Goal: Information Seeking & Learning: Learn about a topic

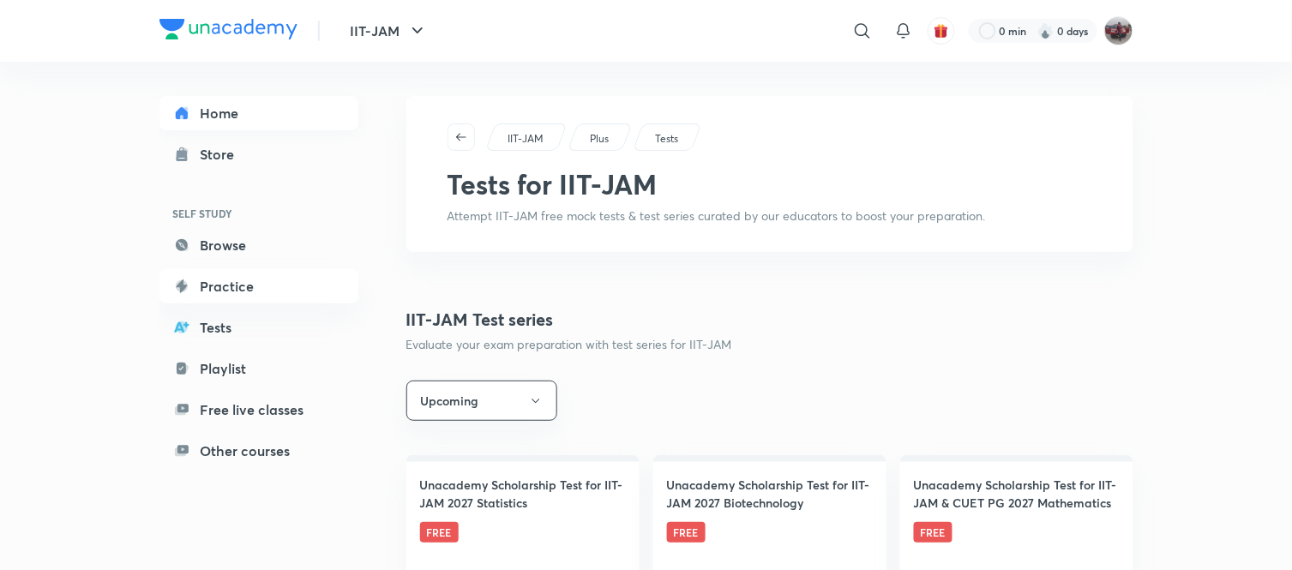
click at [246, 111] on link "Home" at bounding box center [258, 113] width 199 height 34
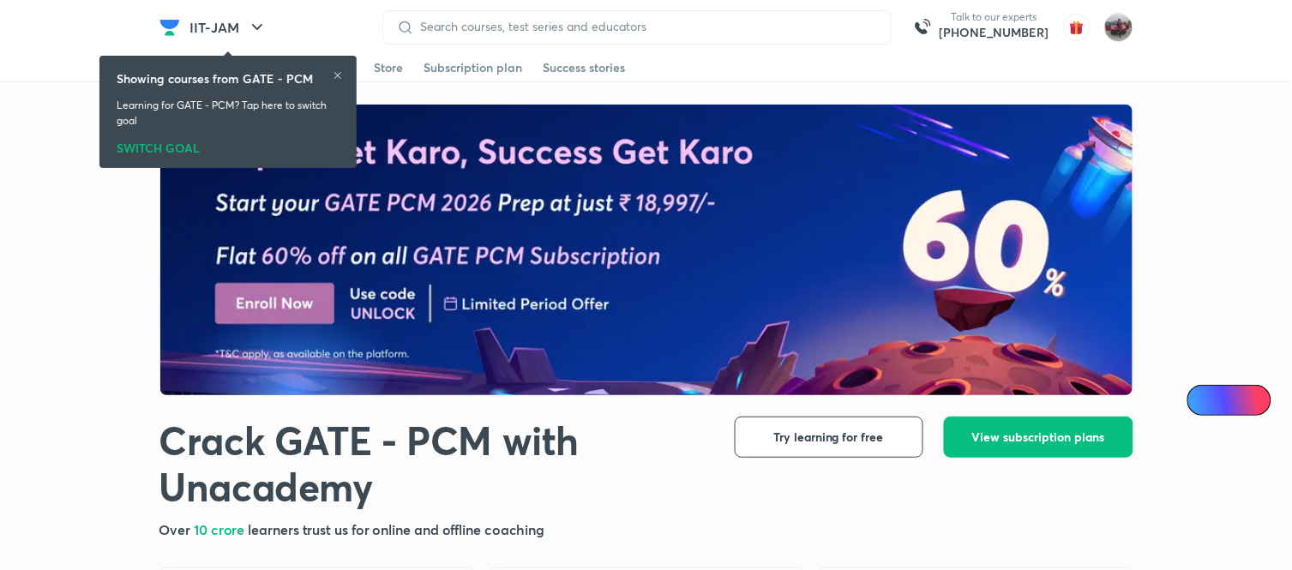
click at [337, 71] on icon at bounding box center [338, 75] width 10 height 10
click at [340, 71] on icon at bounding box center [338, 75] width 10 height 10
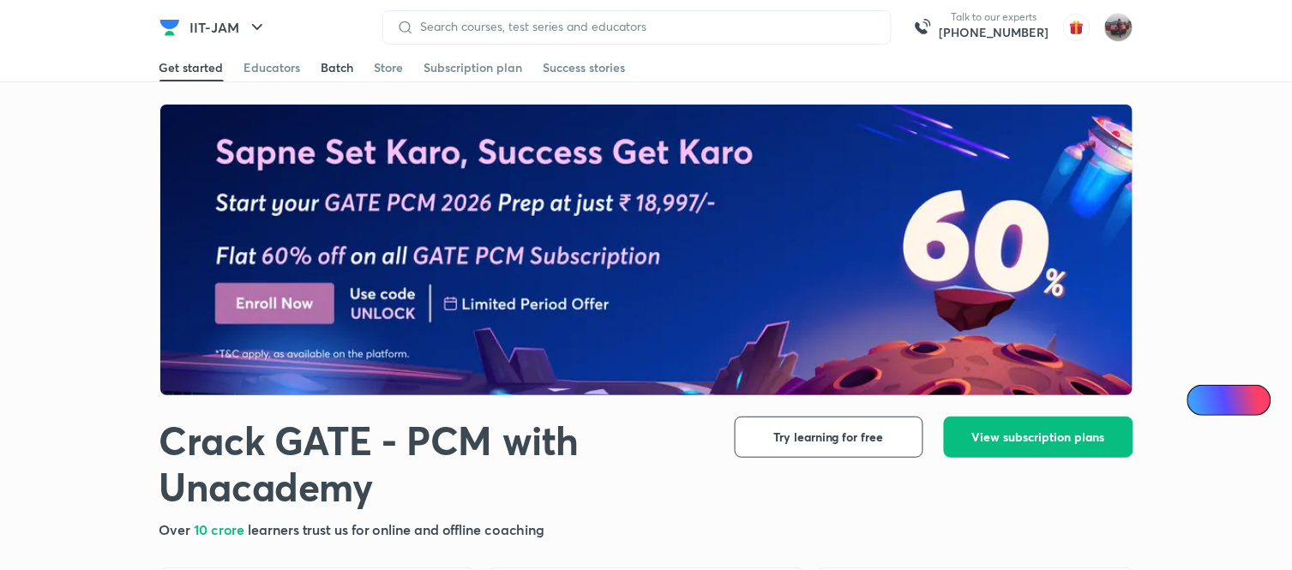
click at [339, 69] on div "Batch" at bounding box center [337, 67] width 33 height 17
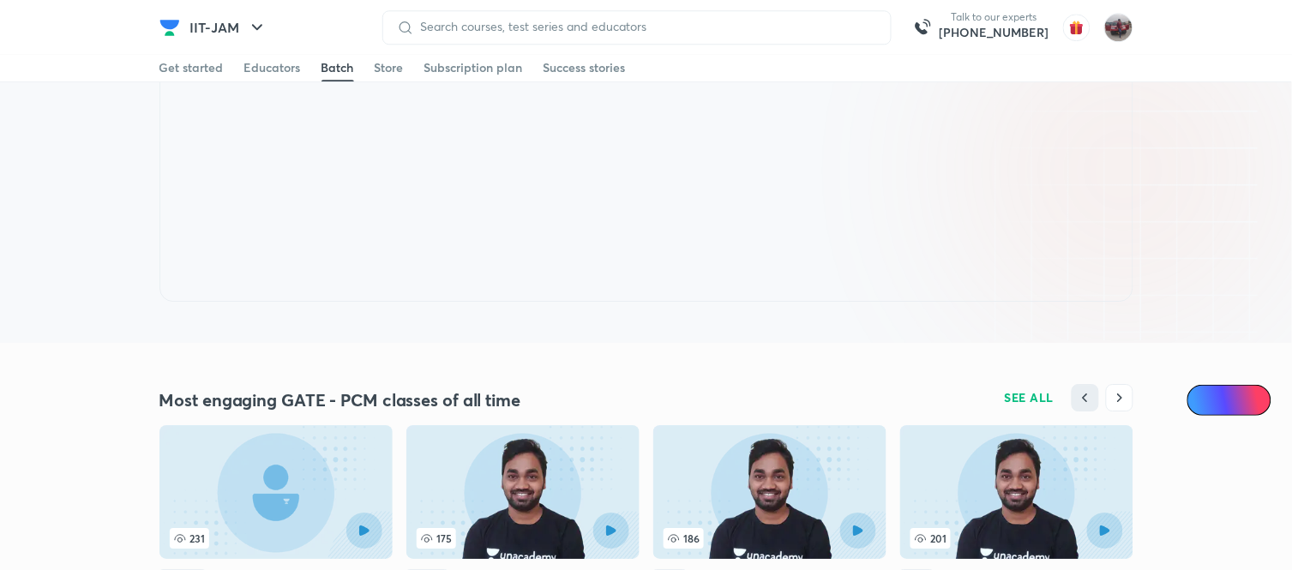
scroll to position [3547, 0]
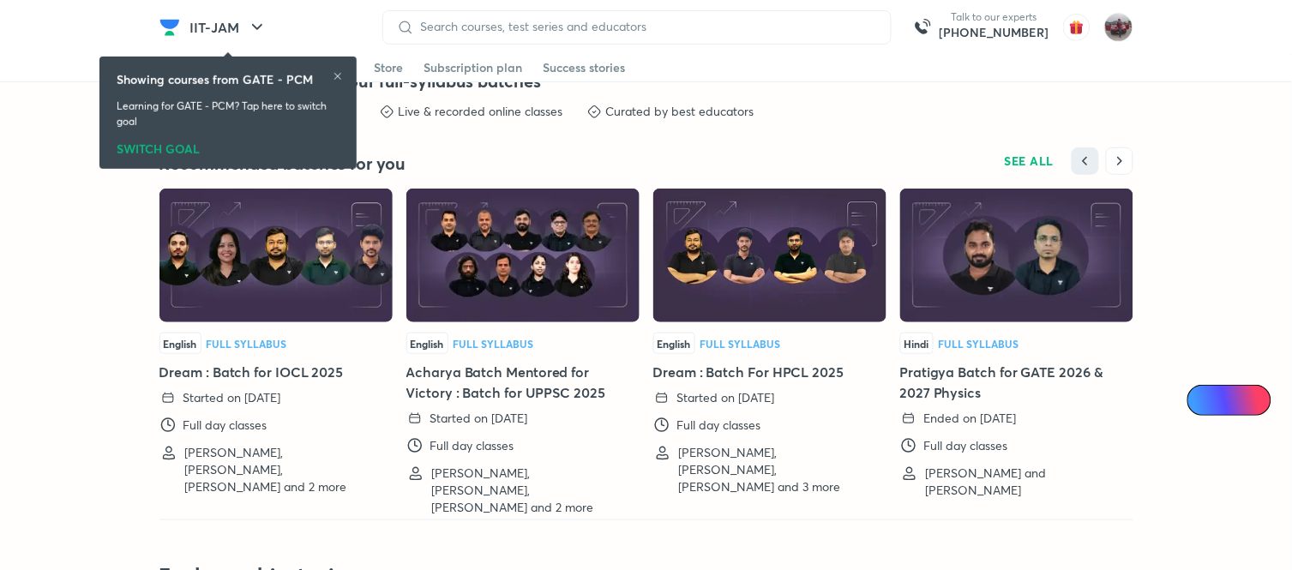
click at [151, 144] on div "SWITCH GOAL" at bounding box center [228, 145] width 223 height 19
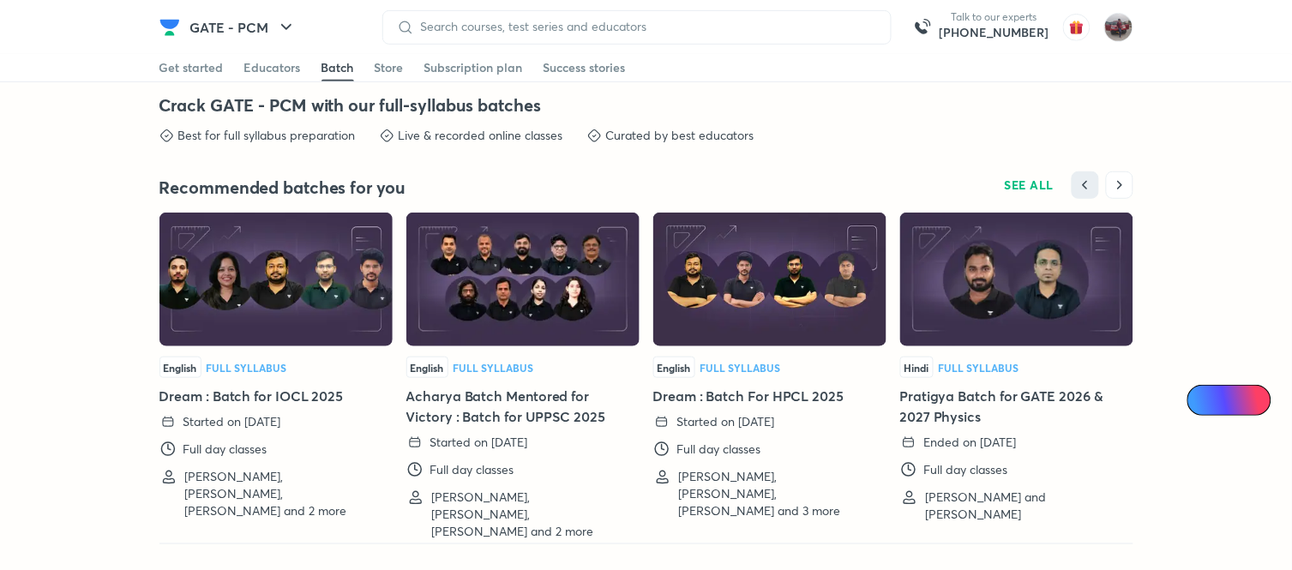
scroll to position [3509, 0]
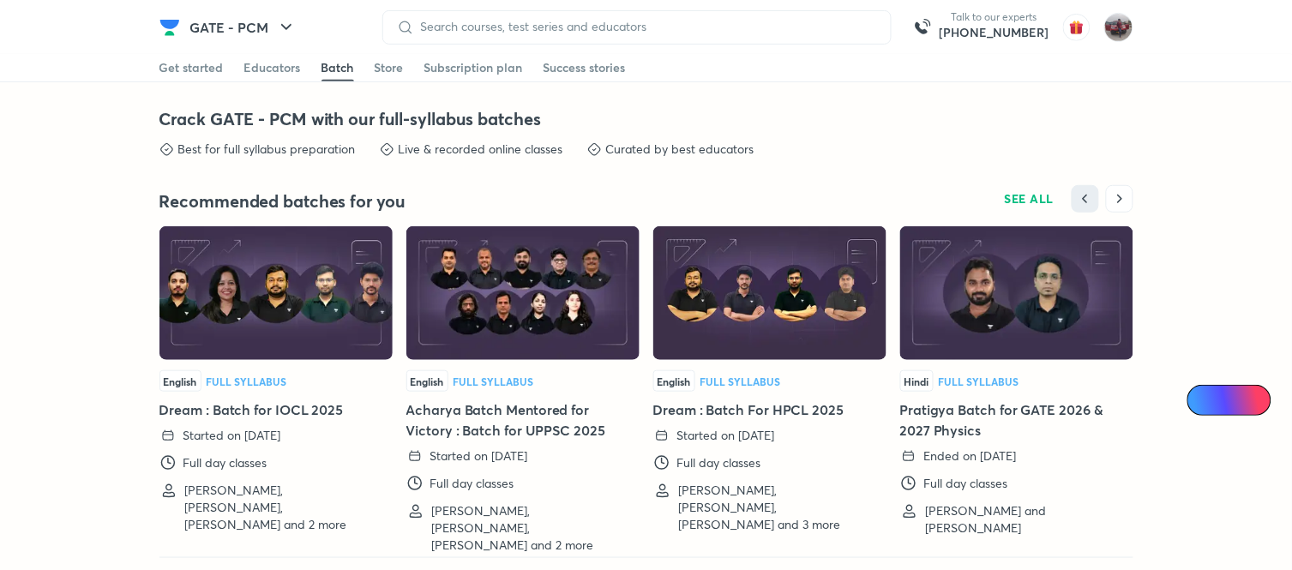
click at [249, 303] on img at bounding box center [275, 293] width 233 height 134
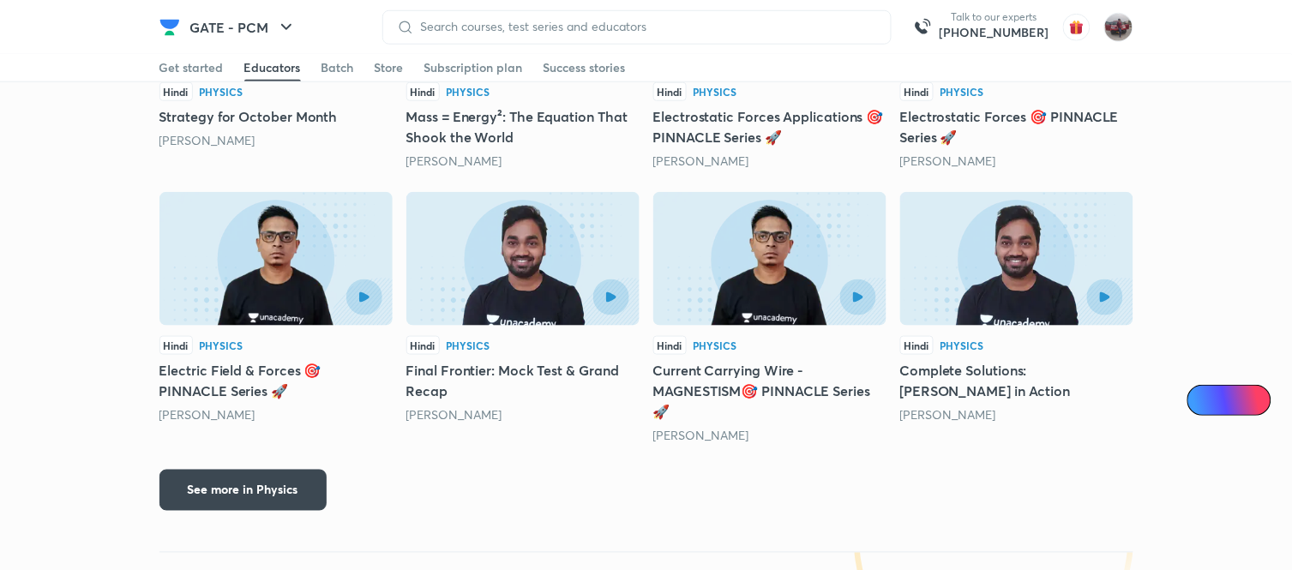
scroll to position [1896, 0]
